Goal: Information Seeking & Learning: Find specific fact

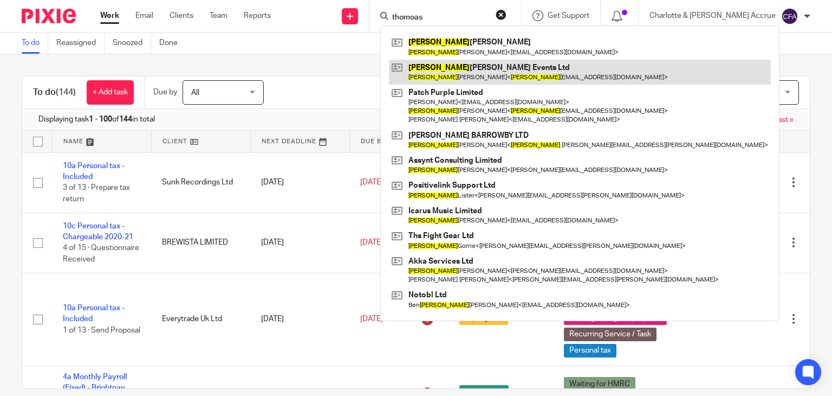
type input "thomoas"
click at [500, 73] on link at bounding box center [580, 72] width 382 height 25
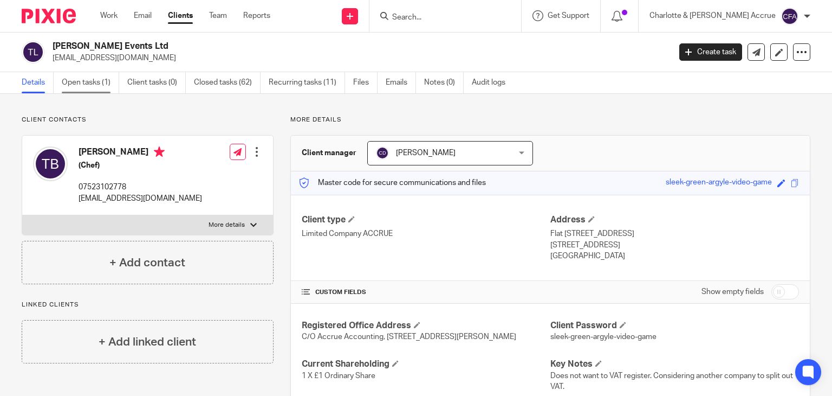
click at [94, 79] on link "Open tasks (1)" at bounding box center [90, 82] width 57 height 21
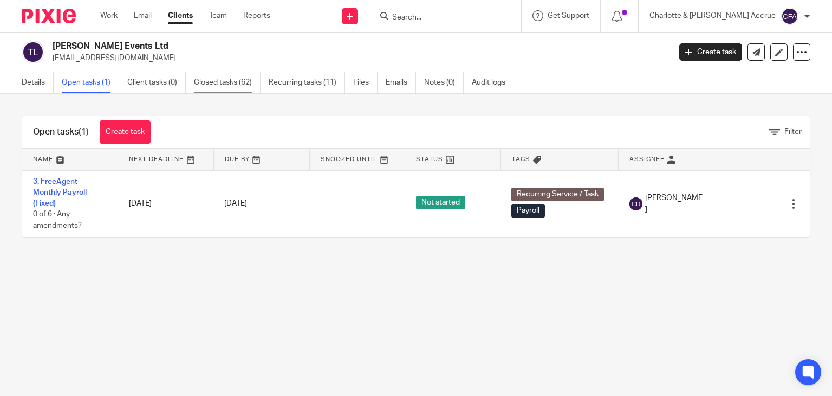
click at [226, 75] on link "Closed tasks (62)" at bounding box center [227, 82] width 67 height 21
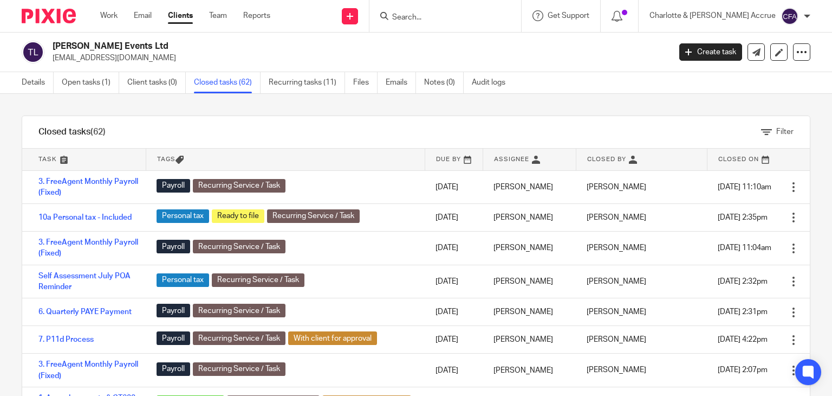
click at [130, 47] on h2 "[PERSON_NAME] Events Ltd" at bounding box center [297, 46] width 489 height 11
click at [111, 61] on p "thomasboyceevents@gmail.com" at bounding box center [358, 58] width 611 height 11
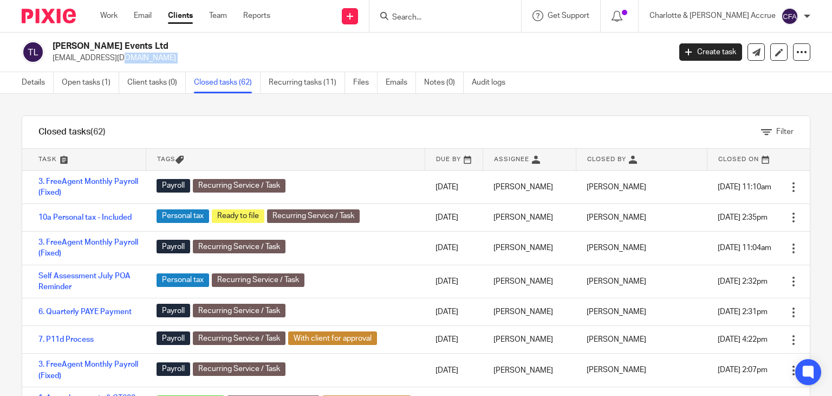
copy main "thomasboyceevents@gmail.com Create task Update from Companies House Export data…"
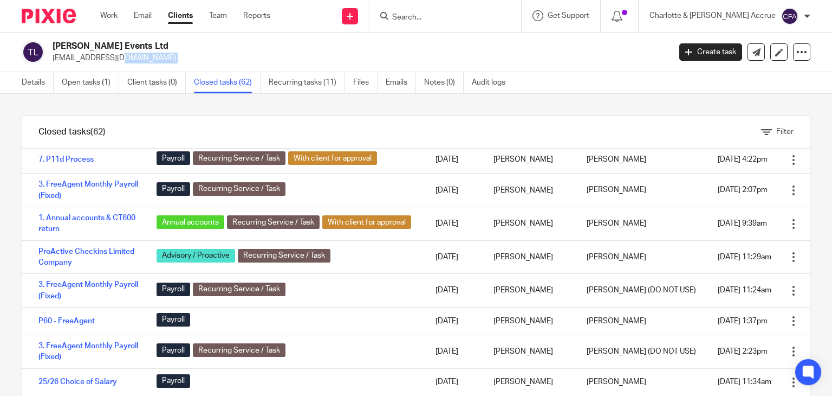
scroll to position [181, 0]
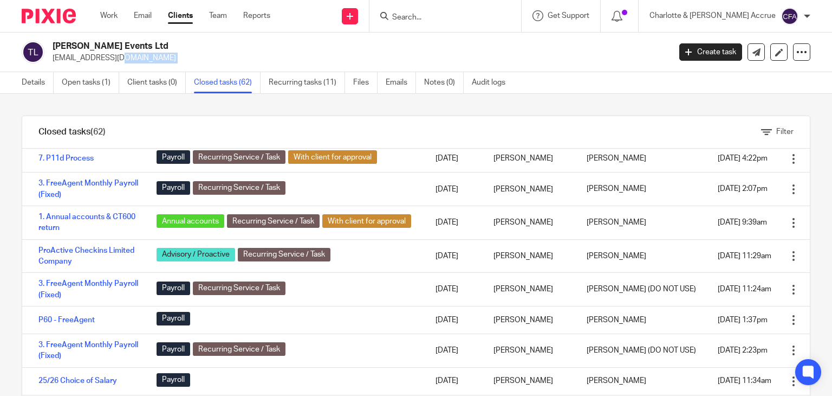
click at [61, 134] on link "6. Quarterly PAYE Payment" at bounding box center [84, 131] width 93 height 8
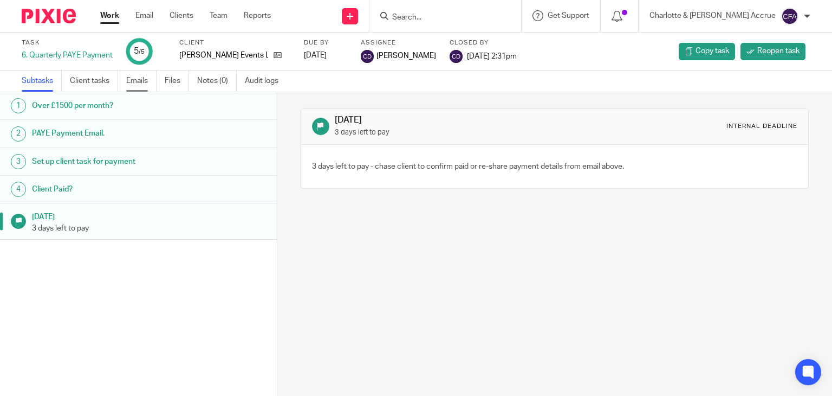
click at [124, 80] on ul "Subtasks Client tasks Emails Files Notes (0) Audit logs" at bounding box center [158, 80] width 273 height 21
click at [134, 80] on link "Emails" at bounding box center [141, 80] width 30 height 21
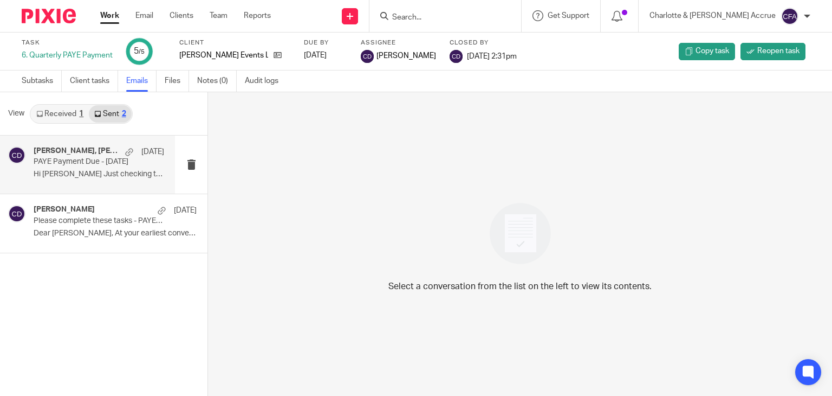
click at [94, 172] on p "Hi [PERSON_NAME] Just checking this in on your radar. ..." at bounding box center [99, 174] width 131 height 9
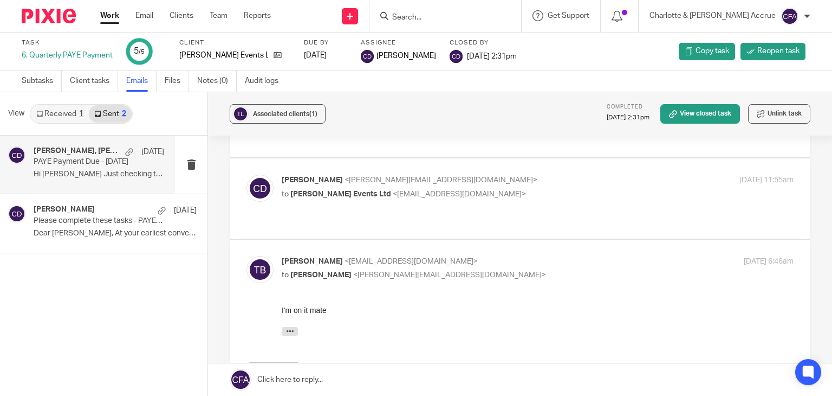
scroll to position [55, 0]
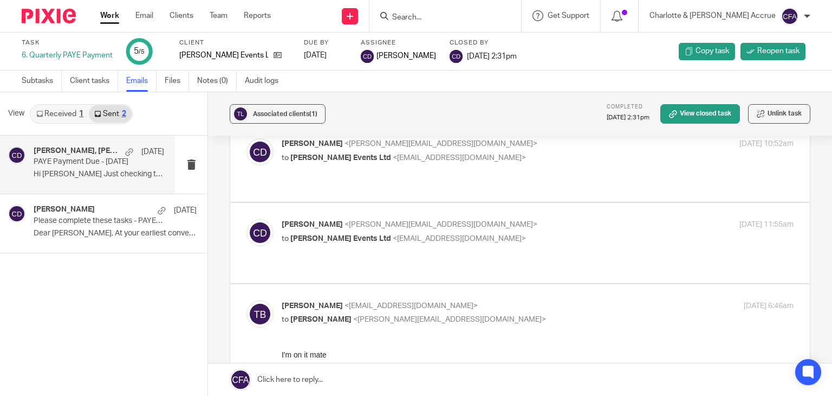
click at [478, 233] on p "to [PERSON_NAME] Events Ltd <[EMAIL_ADDRESS][DOMAIN_NAME]>" at bounding box center [452, 238] width 341 height 11
checkbox input "true"
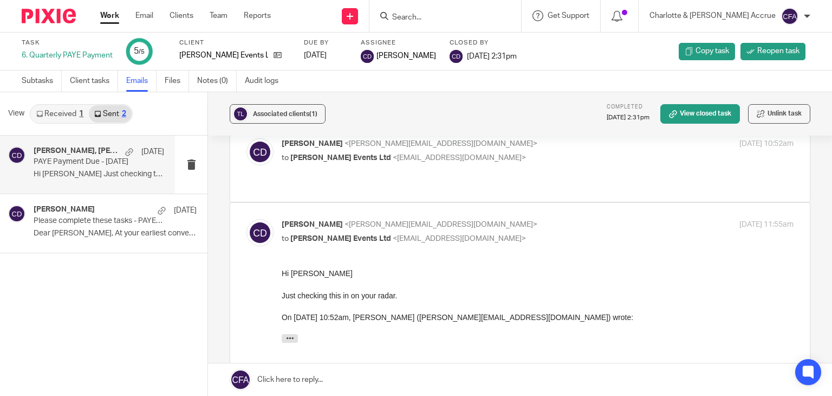
scroll to position [0, 0]
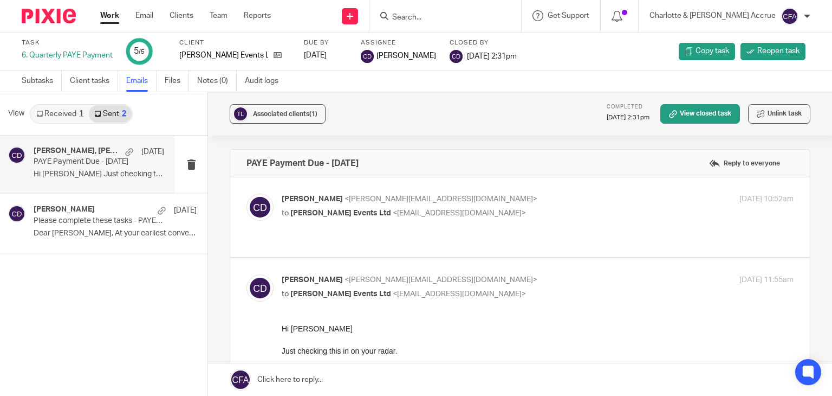
click at [499, 204] on div "[PERSON_NAME] <[PERSON_NAME][EMAIL_ADDRESS][DOMAIN_NAME]> to [PERSON_NAME] Even…" at bounding box center [452, 205] width 341 height 25
checkbox input "true"
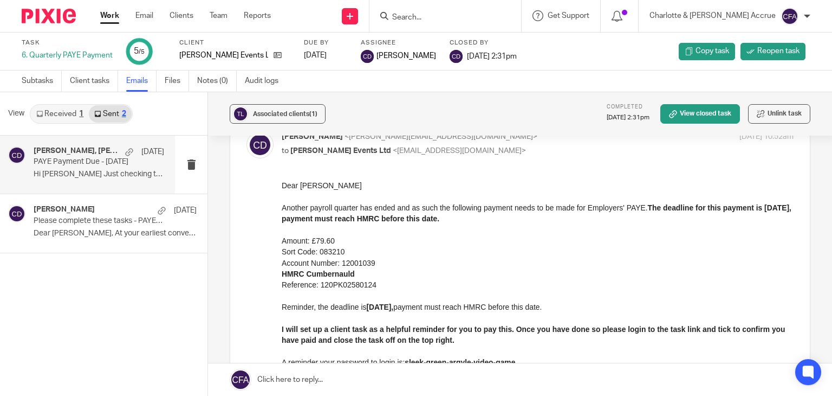
scroll to position [63, 0]
drag, startPoint x: 375, startPoint y: 284, endPoint x: 279, endPoint y: 253, distance: 101.4
click at [282, 253] on html "Dear [PERSON_NAME] Another payroll quarter has ended and as such the following …" at bounding box center [538, 284] width 512 height 210
copy div "Sort Code: 083210 Account Number: 12001039 HMRC Cumbernauld Reference: 120PK025…"
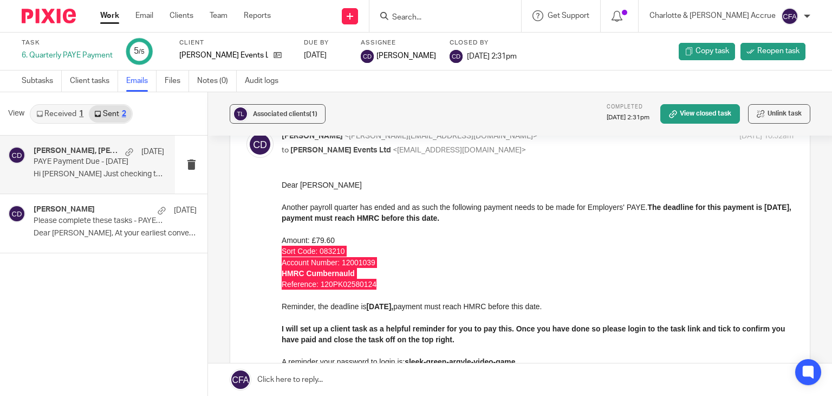
click at [489, 16] on input "Search" at bounding box center [440, 18] width 98 height 10
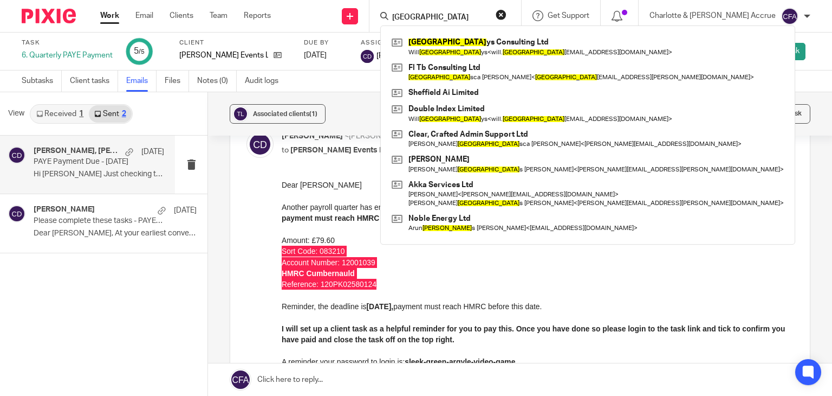
type input "[GEOGRAPHIC_DATA]"
